Goal: Task Accomplishment & Management: Complete application form

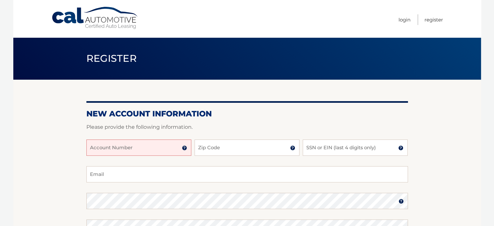
click at [103, 149] on input "Account Number" at bounding box center [138, 147] width 105 height 16
type input "44455998200"
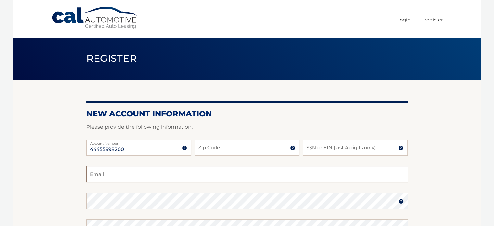
click at [217, 166] on input "Email" at bounding box center [247, 174] width 322 height 16
click at [214, 148] on input "Zip Code" at bounding box center [247, 147] width 105 height 16
type input "08536"
click at [305, 147] on input "SSN or EIN (last 4 digits only)" at bounding box center [355, 147] width 105 height 16
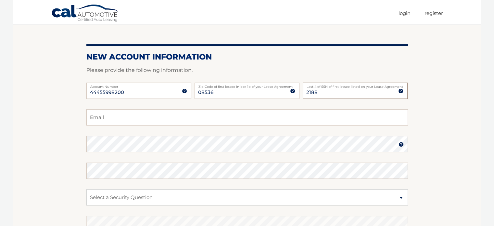
scroll to position [57, 0]
type input "2188"
click at [201, 118] on input "Email" at bounding box center [247, 117] width 322 height 16
type input "bttamaro@gmail.com"
click at [402, 145] on img at bounding box center [401, 143] width 5 height 5
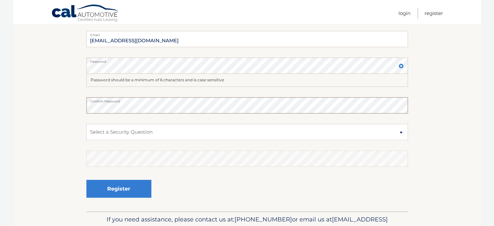
scroll to position [136, 0]
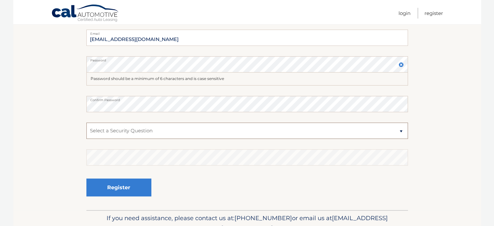
click at [253, 131] on select "Select a Security Question What was the name of your elementary school? What is…" at bounding box center [247, 130] width 322 height 16
select select "2"
click at [86, 122] on select "Select a Security Question What was the name of your elementary school? What is…" at bounding box center [247, 130] width 322 height 16
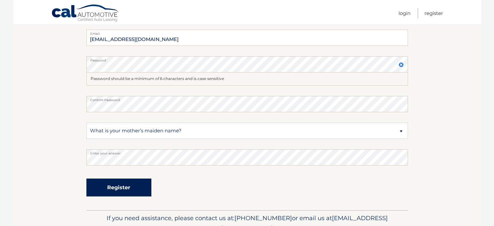
click at [123, 184] on button "Register" at bounding box center [118, 187] width 65 height 18
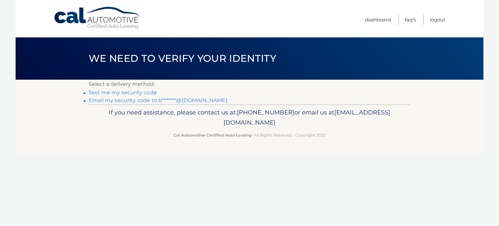
click at [134, 92] on link "Text me my security code" at bounding box center [123, 92] width 68 height 6
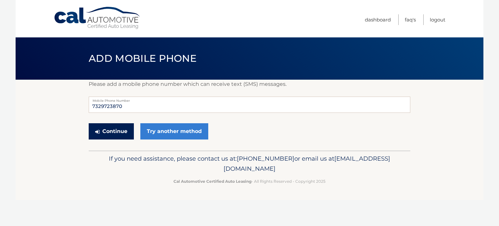
click at [109, 133] on button "Continue" at bounding box center [111, 131] width 45 height 16
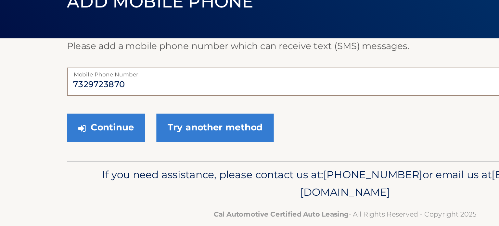
click at [103, 105] on input "7329723870" at bounding box center [250, 104] width 322 height 16
type input "7326723870"
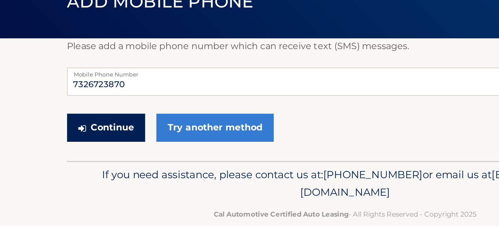
click at [120, 128] on button "Continue" at bounding box center [111, 131] width 45 height 16
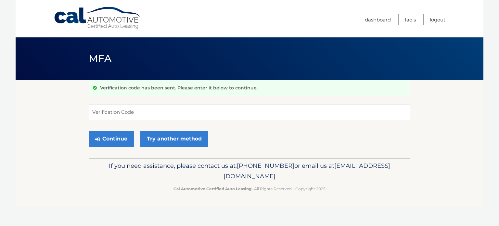
click at [143, 108] on input "Verification Code" at bounding box center [250, 112] width 322 height 16
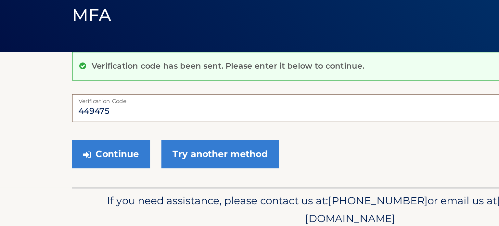
type input "449475"
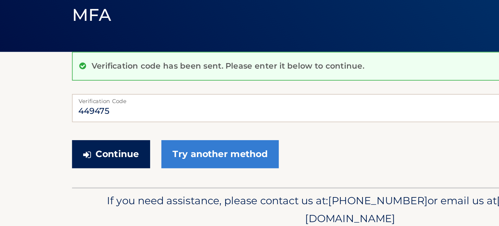
click at [114, 138] on button "Continue" at bounding box center [111, 139] width 45 height 16
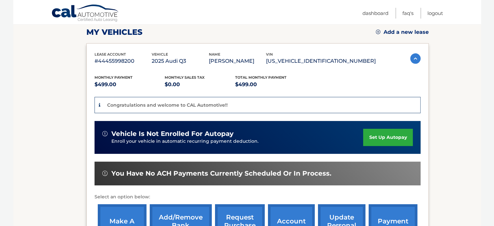
scroll to position [93, 0]
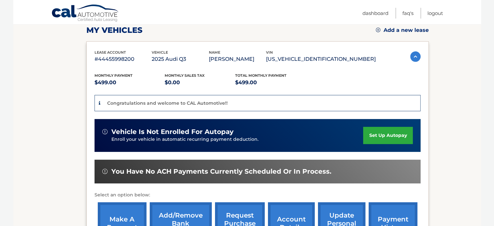
click at [385, 136] on link "set up autopay" at bounding box center [387, 135] width 49 height 17
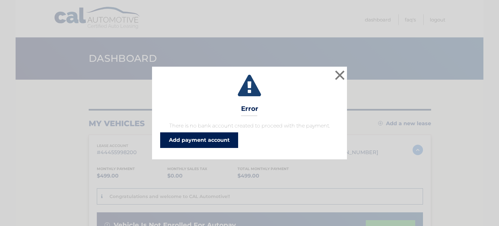
click at [203, 136] on link "Add payment account" at bounding box center [199, 140] width 78 height 16
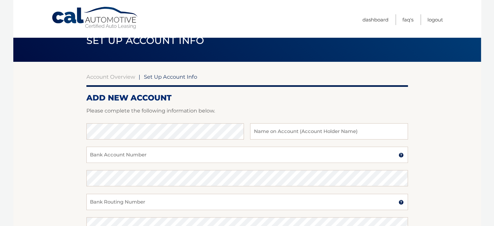
scroll to position [45, 0]
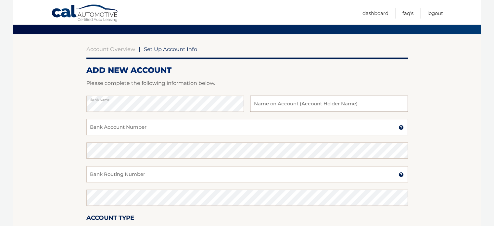
click at [297, 97] on input "text" at bounding box center [329, 103] width 158 height 16
type input "[PERSON_NAME]"
click at [116, 126] on input "Bank Account Number" at bounding box center [247, 127] width 322 height 16
paste input "1010048313780"
type input "1010048313780"
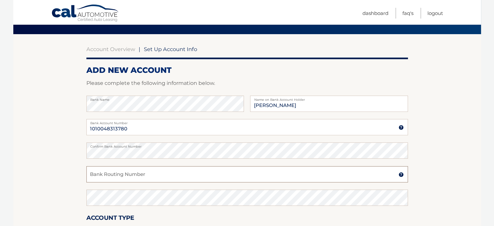
click at [156, 177] on input "Bank Routing Number" at bounding box center [247, 174] width 322 height 16
paste input "021200025"
type input "021200025"
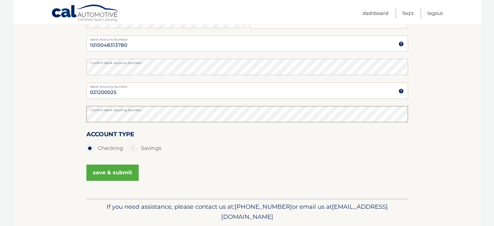
scroll to position [133, 0]
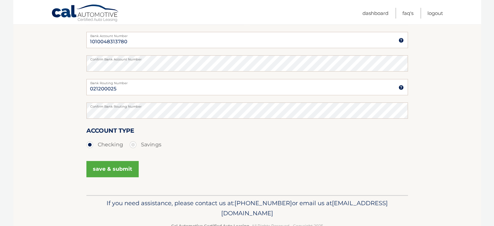
click at [126, 161] on button "save & submit" at bounding box center [112, 169] width 52 height 16
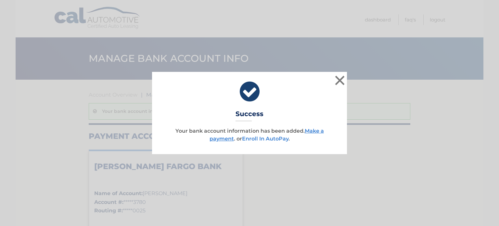
click at [274, 139] on link "Enroll In AutoPay" at bounding box center [265, 138] width 46 height 6
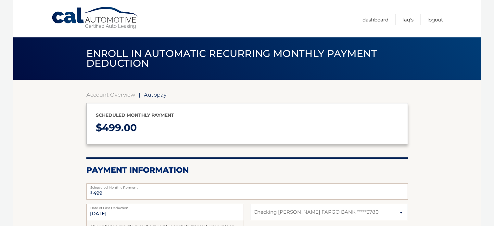
select select "YmMxN2U0MmQtZmE5ZS00NGQxLWI3YWUtM2M3NDM3YjlhM2Fm"
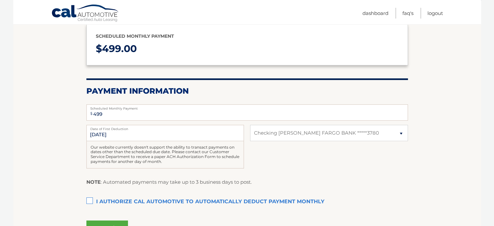
scroll to position [80, 0]
click at [91, 198] on label "I authorize cal automotive to automatically deduct payment monthly This checkbo…" at bounding box center [247, 201] width 322 height 13
click at [0, 0] on input "I authorize cal automotive to automatically deduct payment monthly This checkbo…" at bounding box center [0, 0] width 0 height 0
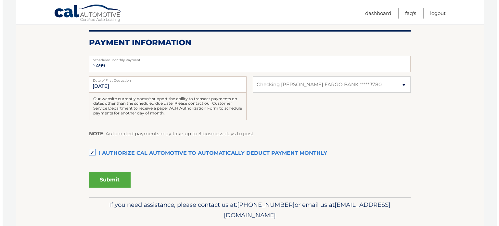
scroll to position [147, 0]
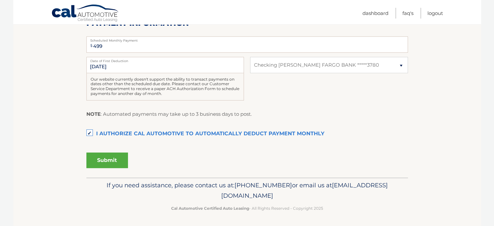
click at [106, 159] on button "Submit" at bounding box center [107, 160] width 42 height 16
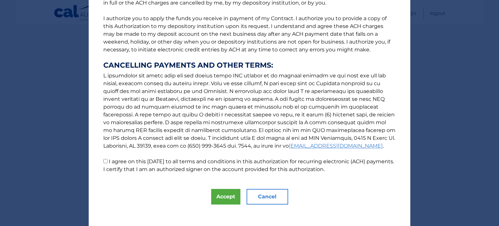
scroll to position [81, 0]
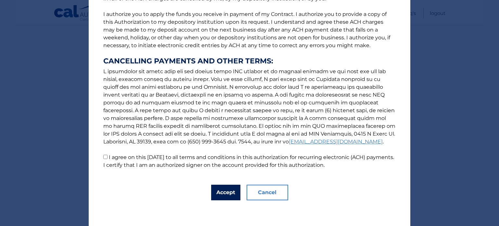
click at [217, 190] on button "Accept" at bounding box center [225, 192] width 29 height 16
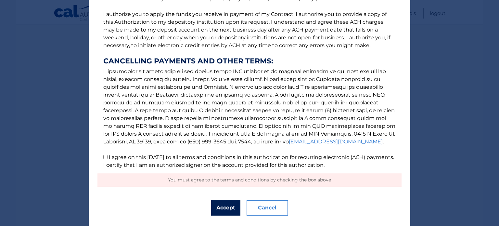
click at [219, 211] on button "Accept" at bounding box center [225, 208] width 29 height 16
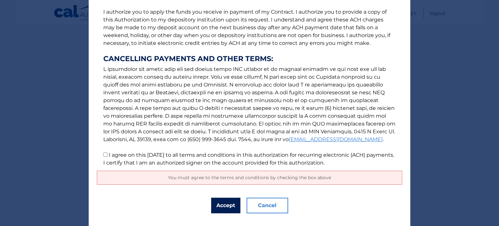
scroll to position [87, 0]
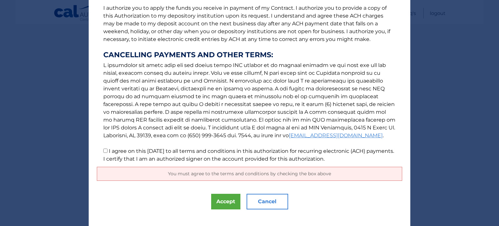
click at [276, 174] on span "You must agree to the terms and conditions by checking the box above" at bounding box center [249, 174] width 163 height 6
click at [226, 202] on button "Accept" at bounding box center [225, 202] width 29 height 16
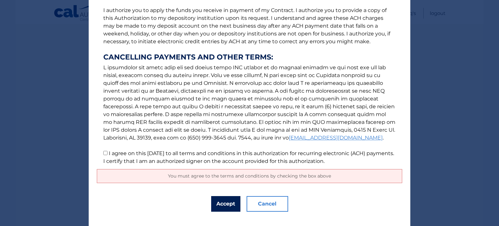
scroll to position [96, 0]
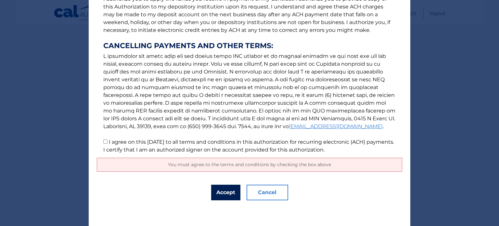
click at [221, 187] on button "Accept" at bounding box center [225, 192] width 29 height 16
click at [226, 195] on button "Accept" at bounding box center [225, 192] width 29 height 16
click at [248, 166] on span "You must agree to the terms and conditions by checking the box above" at bounding box center [249, 164] width 163 height 6
click at [224, 196] on button "Accept" at bounding box center [225, 192] width 29 height 16
click at [319, 165] on span "You must agree to the terms and conditions by checking the box above" at bounding box center [249, 164] width 163 height 6
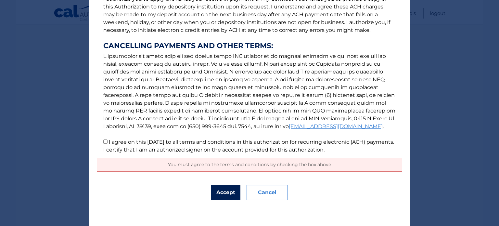
click at [219, 196] on button "Accept" at bounding box center [225, 192] width 29 height 16
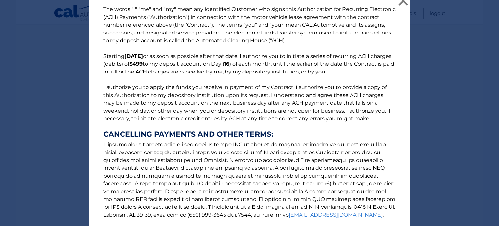
scroll to position [0, 0]
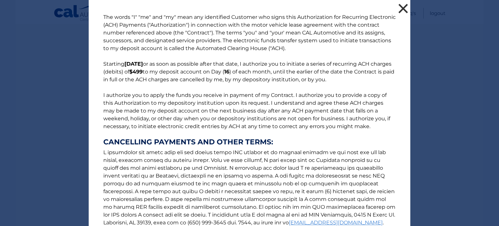
click at [399, 11] on button "×" at bounding box center [403, 8] width 13 height 13
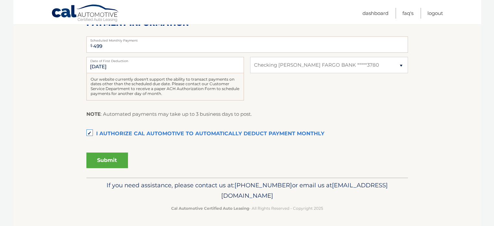
click at [104, 158] on button "Submit" at bounding box center [107, 160] width 42 height 16
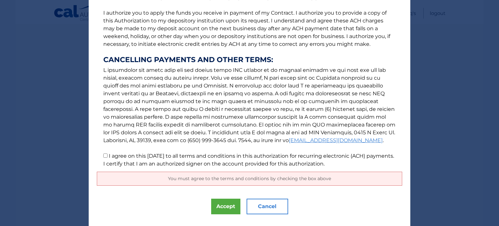
scroll to position [96, 0]
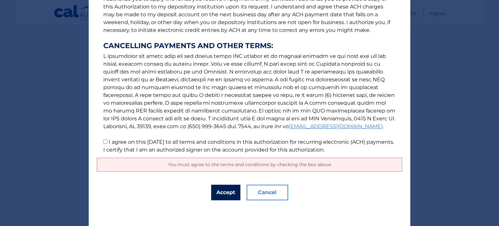
click at [219, 195] on button "Accept" at bounding box center [225, 192] width 29 height 16
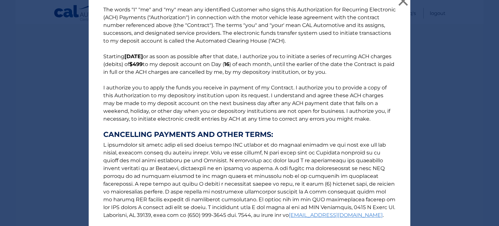
scroll to position [0, 0]
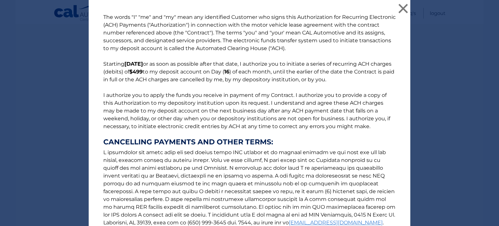
click at [238, 76] on p "The words "I" "me" and "my" mean any identified Customer who signs this Authori…" at bounding box center [249, 131] width 305 height 236
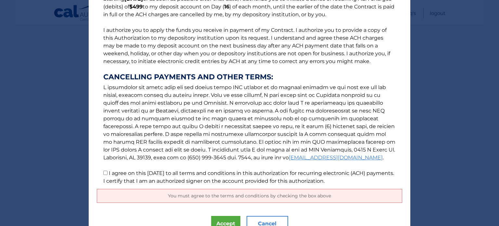
scroll to position [65, 0]
click at [289, 157] on link "[EMAIL_ADDRESS][DOMAIN_NAME]" at bounding box center [336, 157] width 94 height 6
click at [103, 172] on input "I agree on this 09/04/2025 to all terms and conditions in this authorization fo…" at bounding box center [105, 172] width 4 height 4
checkbox input "true"
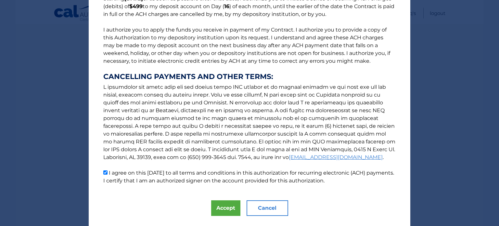
scroll to position [81, 0]
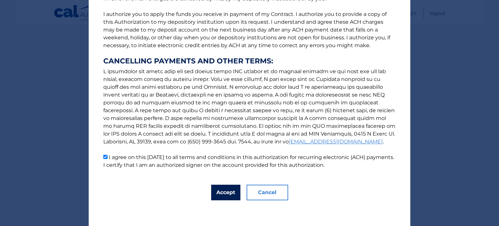
click at [221, 195] on button "Accept" at bounding box center [225, 192] width 29 height 16
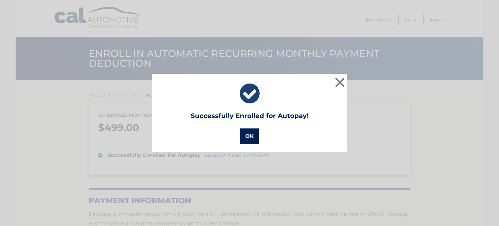
click at [245, 137] on button "OK" at bounding box center [249, 136] width 19 height 16
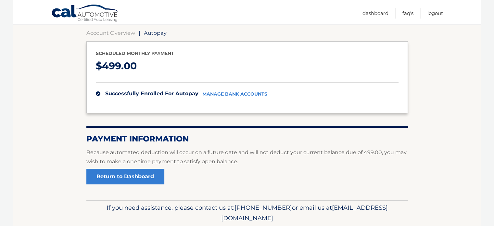
scroll to position [63, 0]
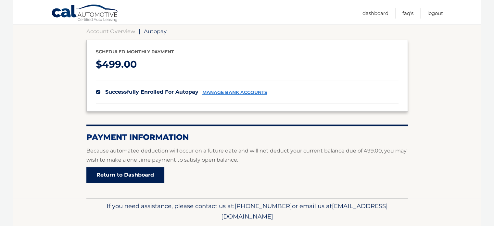
click at [134, 174] on link "Return to Dashboard" at bounding box center [125, 175] width 78 height 16
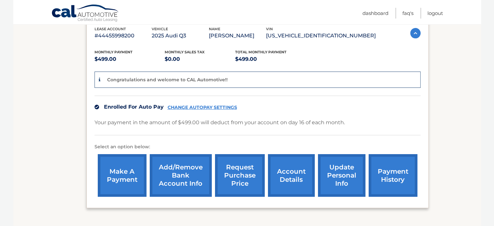
scroll to position [83, 0]
